Goal: Complete application form

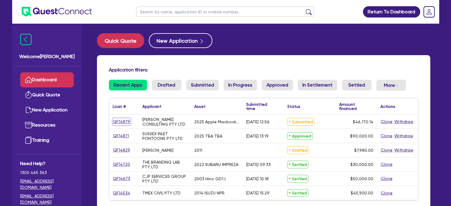
click at [125, 121] on link "QF14879" at bounding box center [122, 121] width 18 height 7
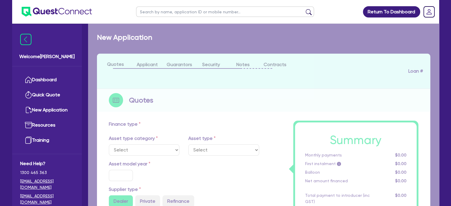
select select "TERTIARY_ASSETS"
type input "2025"
radio input "true"
type input "46,170.14"
type input "5"
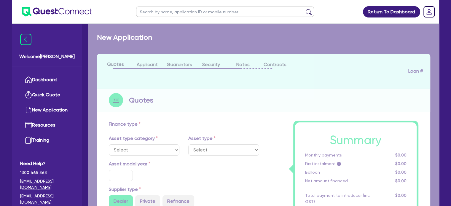
type input "2,308.51"
type input "13.5"
type input "595"
select select "IT_EQUIPMENT"
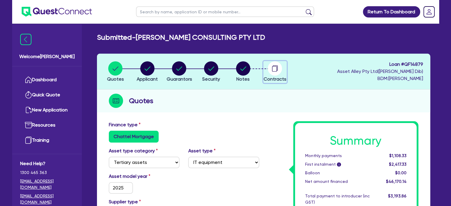
click at [275, 69] on circle "button" at bounding box center [275, 68] width 14 height 14
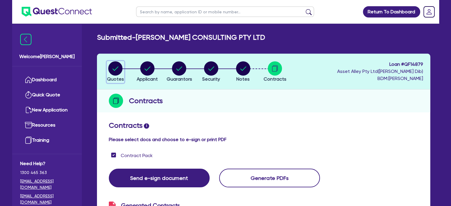
click at [113, 69] on icon "button" at bounding box center [116, 68] width 6 height 4
select select "TERTIARY_ASSETS"
select select "IT_EQUIPMENT"
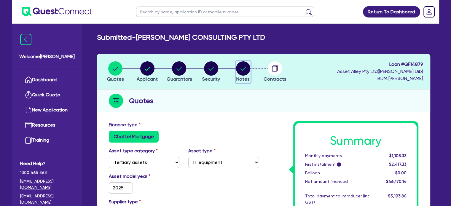
click at [238, 68] on circle "button" at bounding box center [243, 68] width 14 height 14
select select "Quest Finance - Platform Funding"
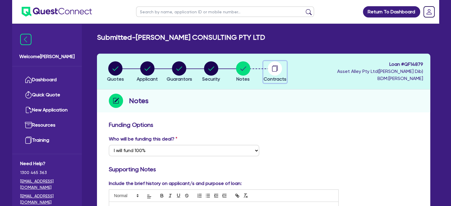
click at [270, 70] on circle "button" at bounding box center [275, 68] width 14 height 14
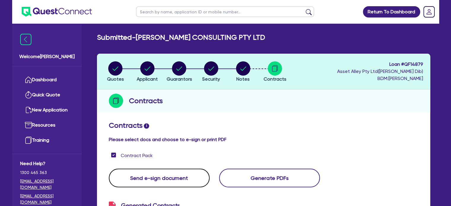
click at [161, 179] on button "Send e-sign document" at bounding box center [159, 178] width 101 height 19
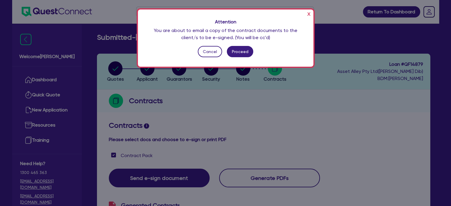
click at [309, 11] on button "x" at bounding box center [308, 13] width 6 height 9
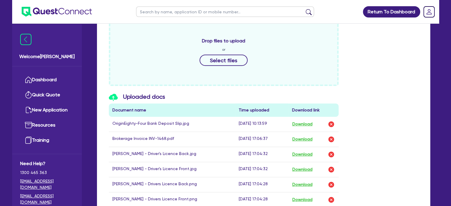
scroll to position [39, 0]
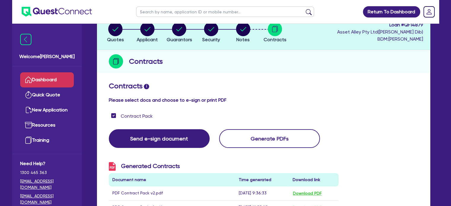
click at [60, 80] on link "Dashboard" at bounding box center [47, 79] width 54 height 15
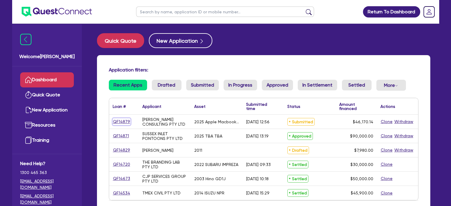
click at [119, 121] on link "QF14879" at bounding box center [122, 121] width 18 height 7
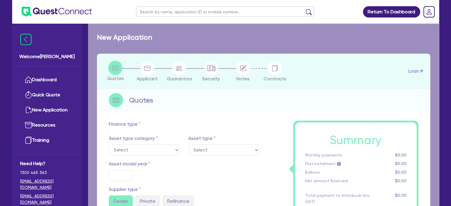
select select "TERTIARY_ASSETS"
type input "2025"
radio input "true"
type input "46,170.14"
type input "5"
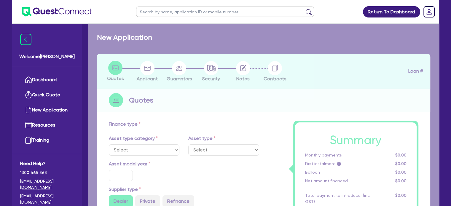
type input "2,308.51"
type input "13.5"
type input "595"
select select "IT_EQUIPMENT"
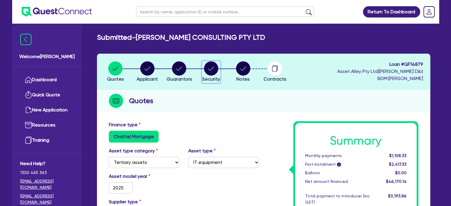
click at [212, 68] on icon "button" at bounding box center [211, 68] width 6 height 4
select select "TERTIARY_ASSETS"
select select "IT_EQUIPMENT"
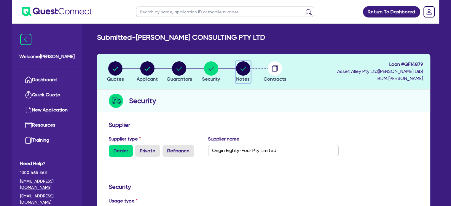
drag, startPoint x: 236, startPoint y: 69, endPoint x: 290, endPoint y: 106, distance: 65.2
click at [236, 69] on circle "button" at bounding box center [243, 68] width 14 height 14
select select "Quest Finance - Platform Funding"
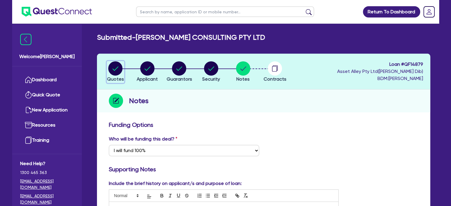
click at [113, 68] on circle "button" at bounding box center [115, 68] width 14 height 14
select select "TERTIARY_ASSETS"
select select "IT_EQUIPMENT"
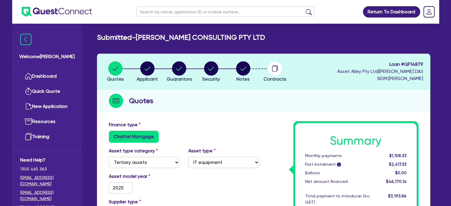
click at [286, 71] on li "Contracts" at bounding box center [275, 71] width 32 height 21
click at [270, 67] on circle "button" at bounding box center [275, 68] width 14 height 14
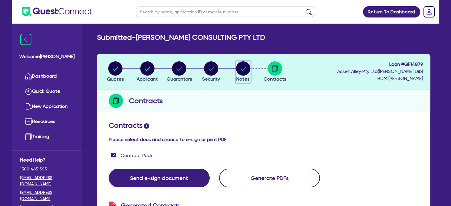
click at [246, 66] on circle "button" at bounding box center [243, 68] width 14 height 14
select select "Quest Finance - Platform Funding"
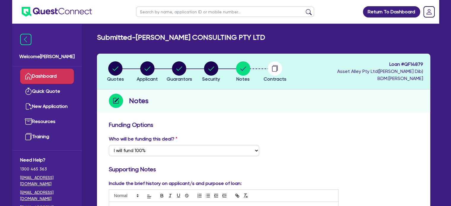
click at [55, 79] on link "Dashboard" at bounding box center [47, 76] width 54 height 15
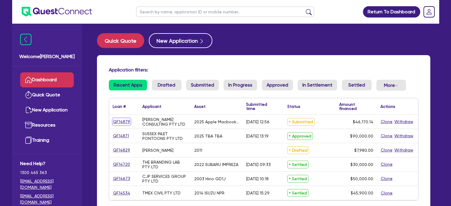
click at [119, 120] on link "QF14879" at bounding box center [122, 121] width 18 height 7
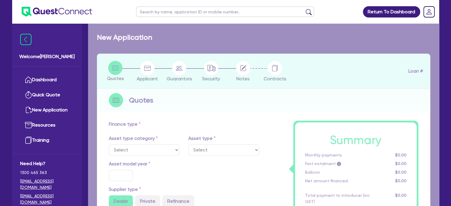
select select "TERTIARY_ASSETS"
type input "2025"
radio input "true"
type input "46,170.14"
type input "5"
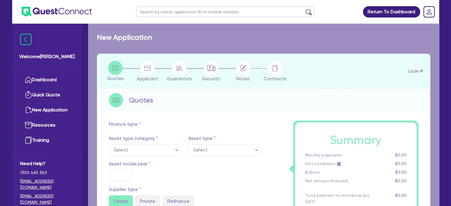
type input "2,308.51"
type input "13.5"
type input "595"
select select "IT_EQUIPMENT"
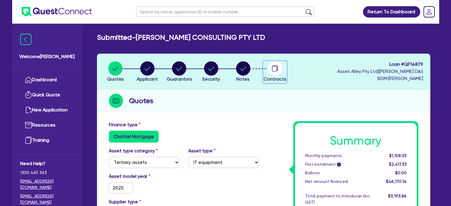
click at [276, 70] on icon "button" at bounding box center [274, 69] width 5 height 6
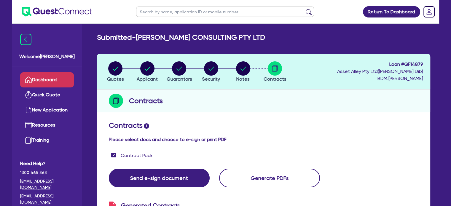
click at [47, 81] on link "Dashboard" at bounding box center [47, 79] width 54 height 15
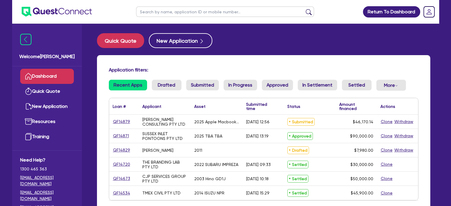
click at [317, 65] on div "Application filters: Recent Apps Drafted Submitted In Progress Approved In Sett…" at bounding box center [263, 142] width 333 height 174
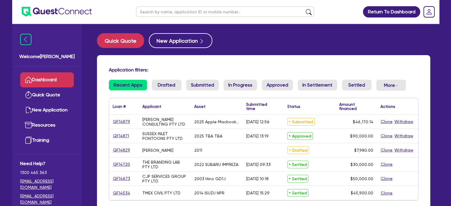
click at [308, 63] on div "Application filters: Recent Apps Drafted Submitted In Progress Approved In Sett…" at bounding box center [263, 142] width 333 height 174
click at [119, 123] on link "QF14879" at bounding box center [122, 121] width 18 height 7
select select "TERTIARY_ASSETS"
select select "IT_EQUIPMENT"
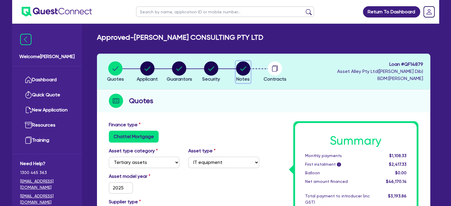
click at [240, 70] on circle "button" at bounding box center [243, 68] width 14 height 14
select select "Quest Finance - Platform Funding"
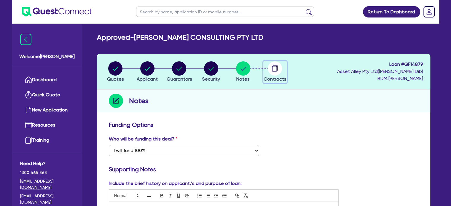
click at [277, 69] on circle "button" at bounding box center [275, 68] width 14 height 14
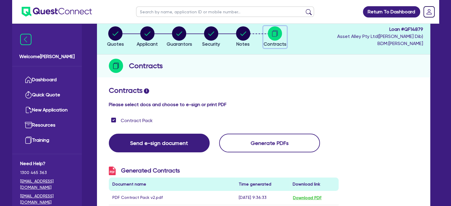
scroll to position [119, 0]
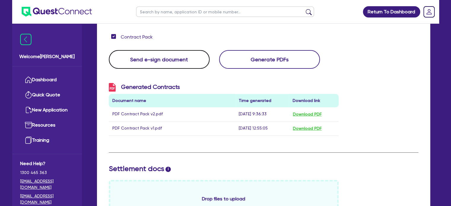
click at [169, 61] on button "Send e-sign document" at bounding box center [159, 59] width 101 height 19
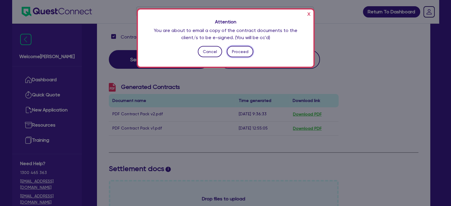
click at [240, 52] on button "Proceed" at bounding box center [240, 51] width 26 height 11
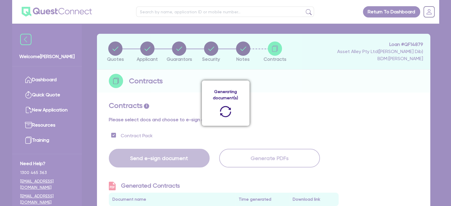
scroll to position [0, 0]
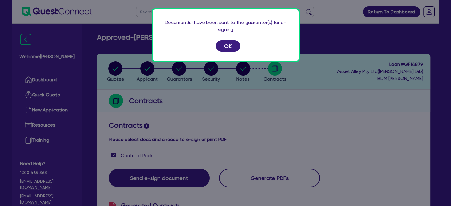
click at [295, 130] on div "Document(s) have been sent to the guarantor(s) for e-signing OK" at bounding box center [225, 103] width 451 height 206
click at [228, 46] on button "OK" at bounding box center [228, 45] width 24 height 11
